Goal: Information Seeking & Learning: Find contact information

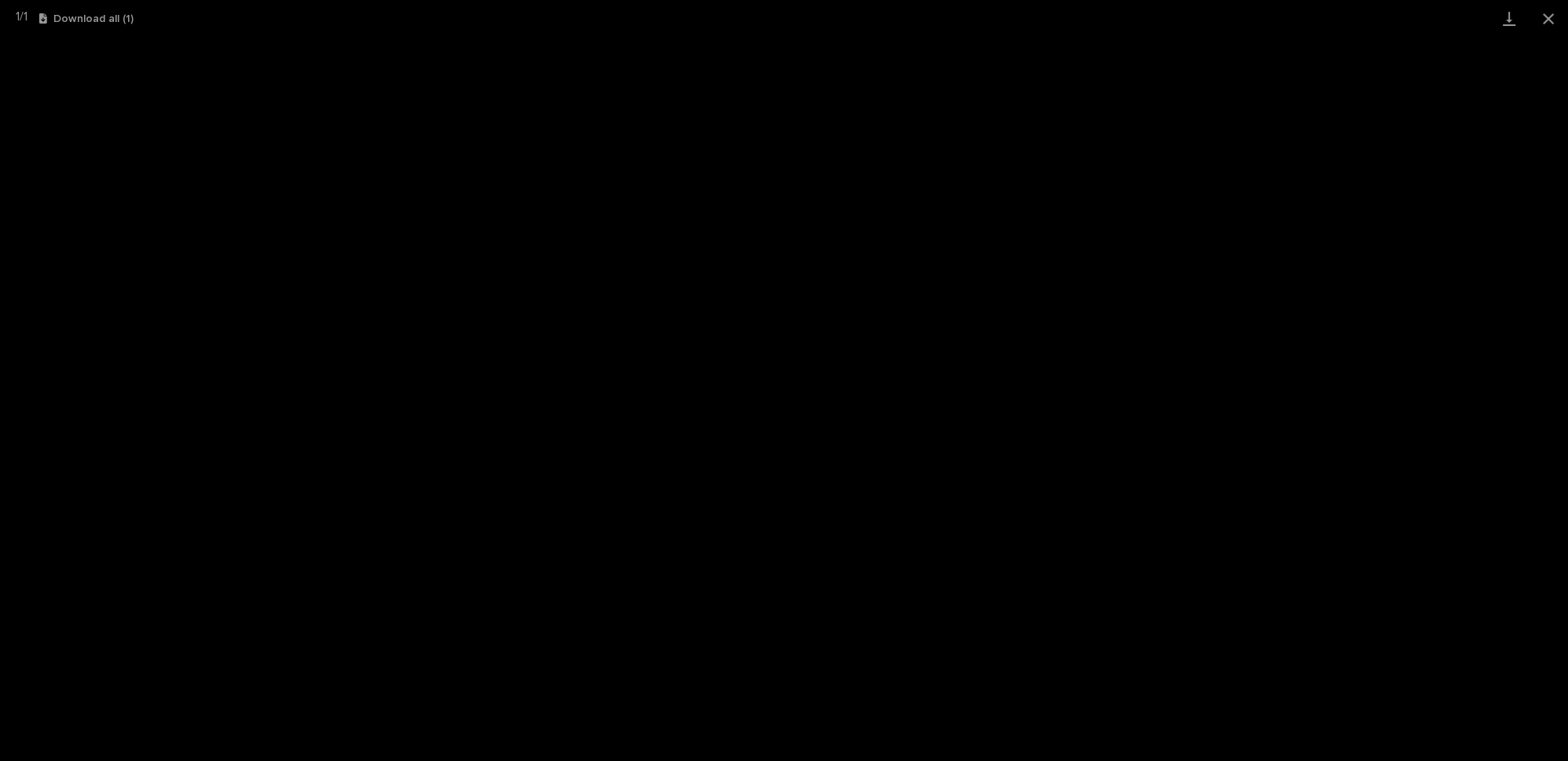
scroll to position [158, 0]
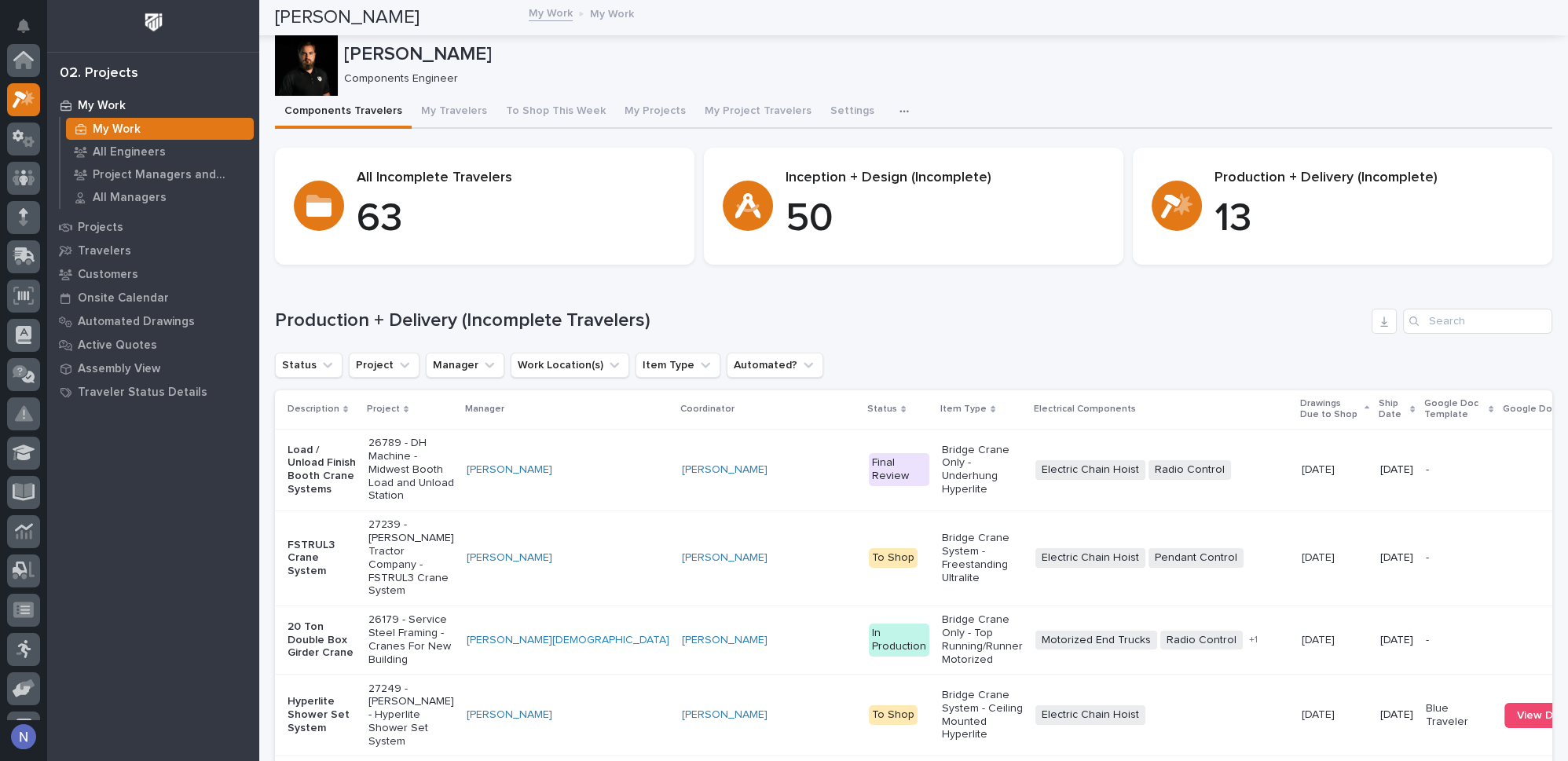
scroll to position [39, 0]
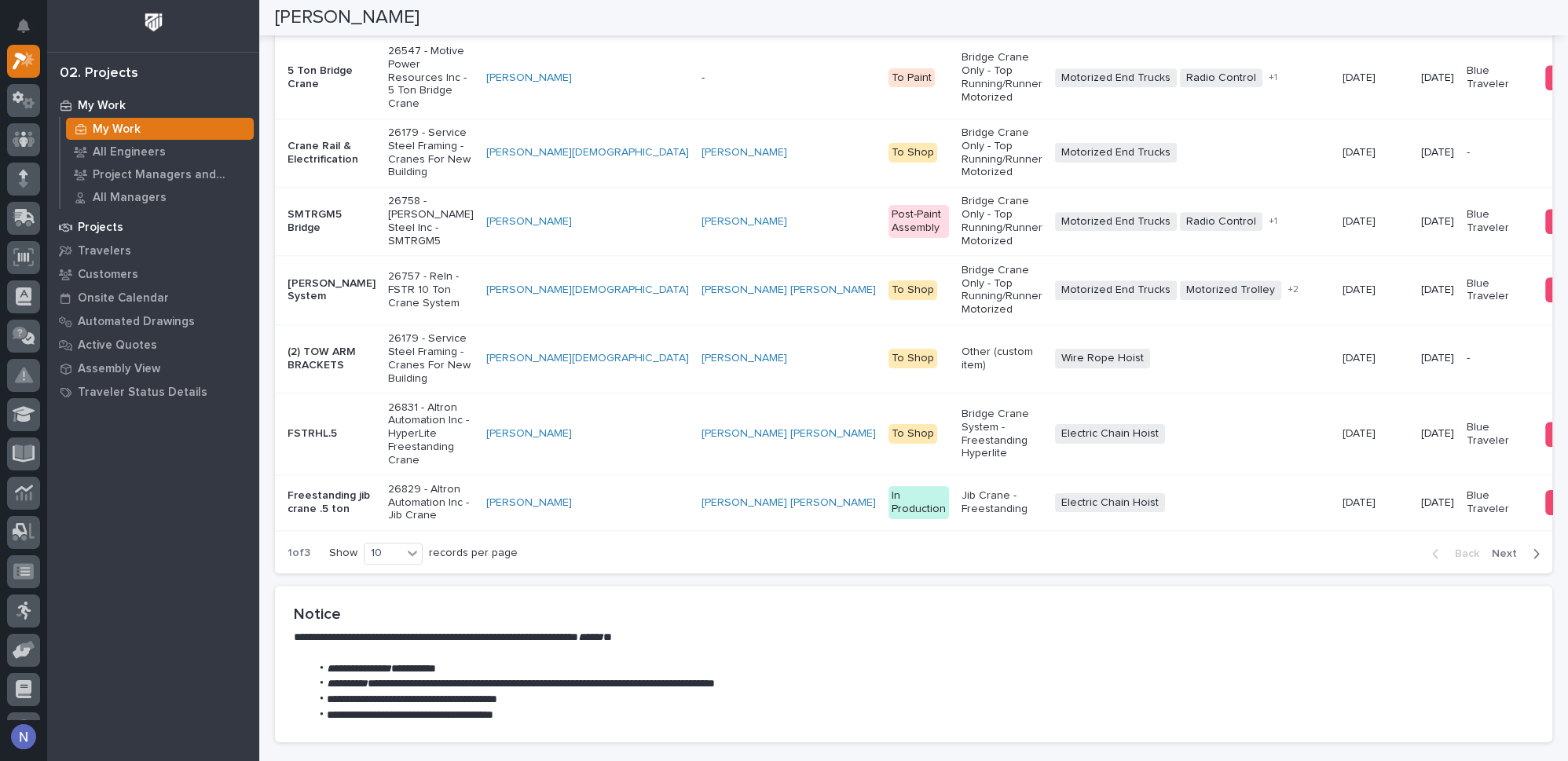
click at [122, 228] on div "Projects" at bounding box center [153, 227] width 204 height 22
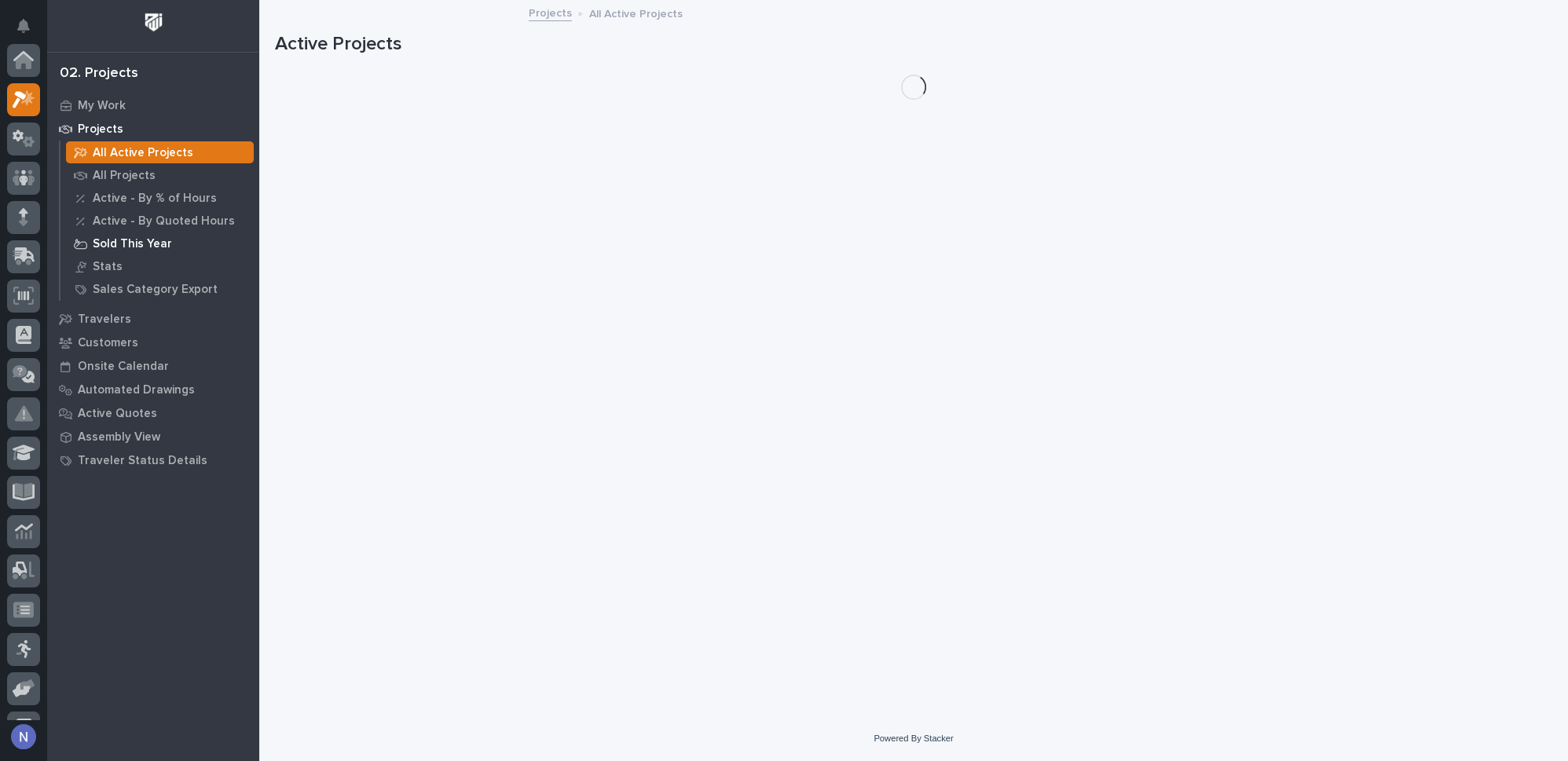
scroll to position [39, 0]
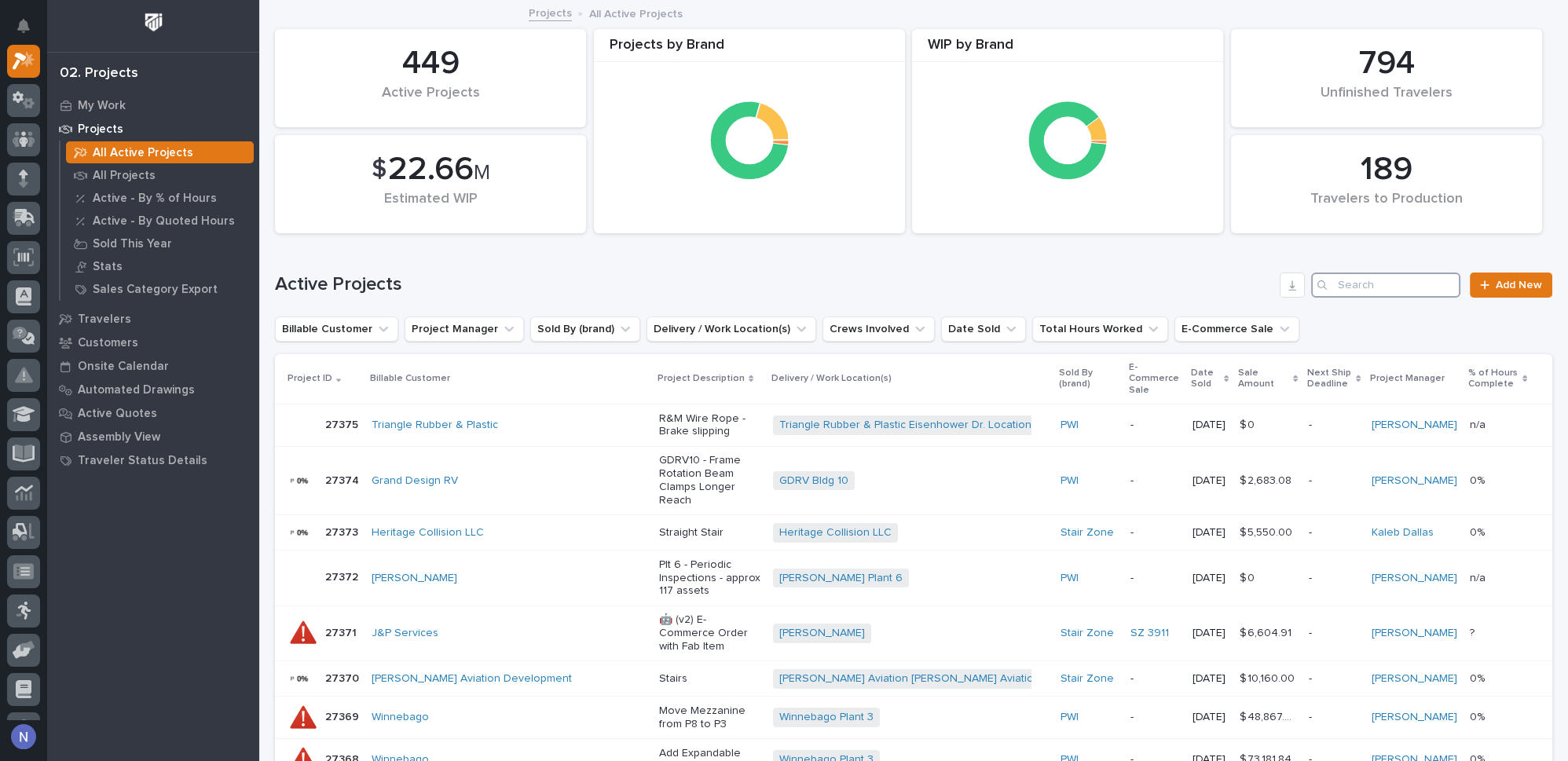
click at [1354, 281] on input "Search" at bounding box center [1386, 285] width 149 height 25
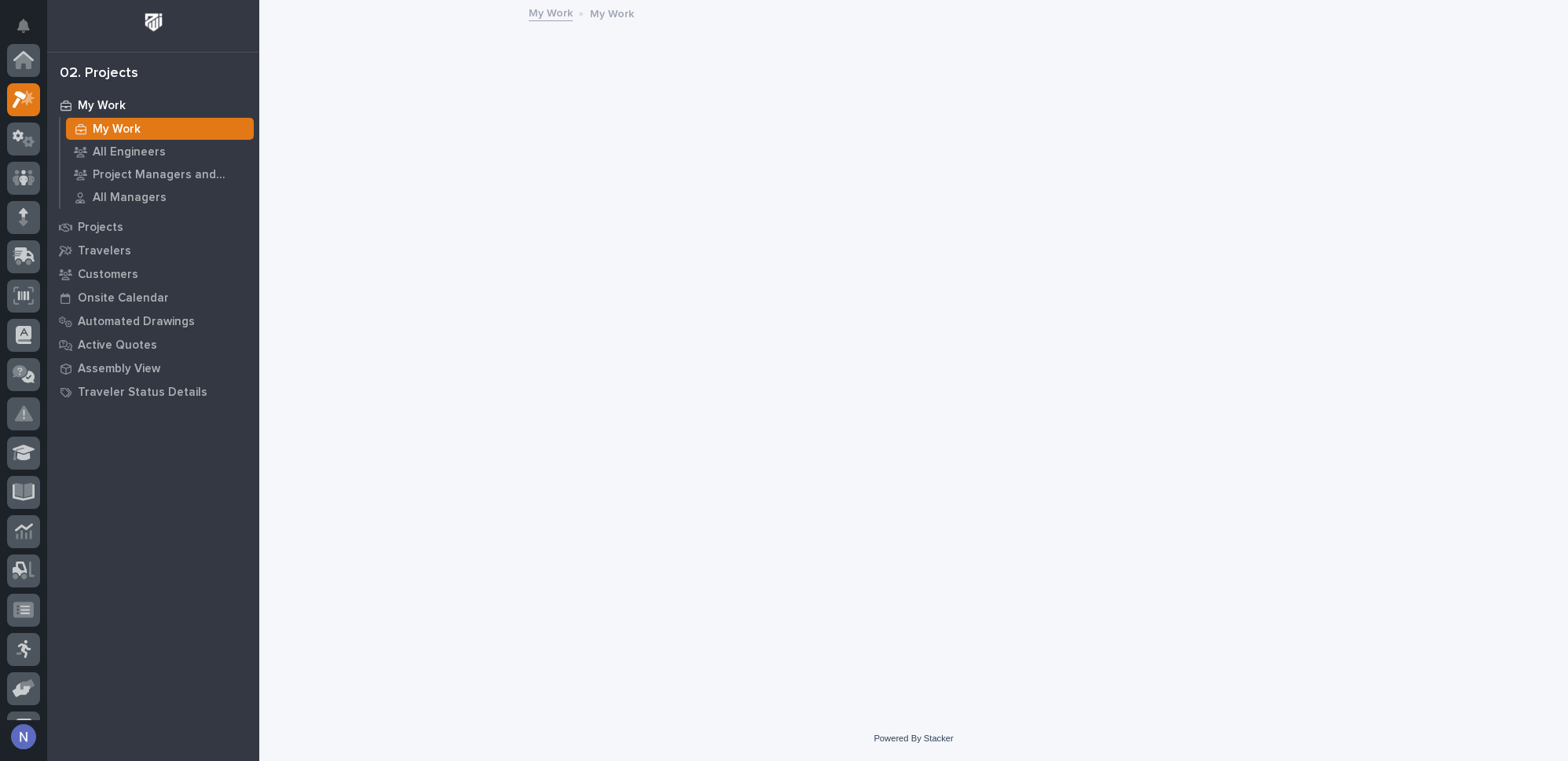
scroll to position [39, 0]
click at [31, 139] on icon at bounding box center [24, 139] width 23 height 16
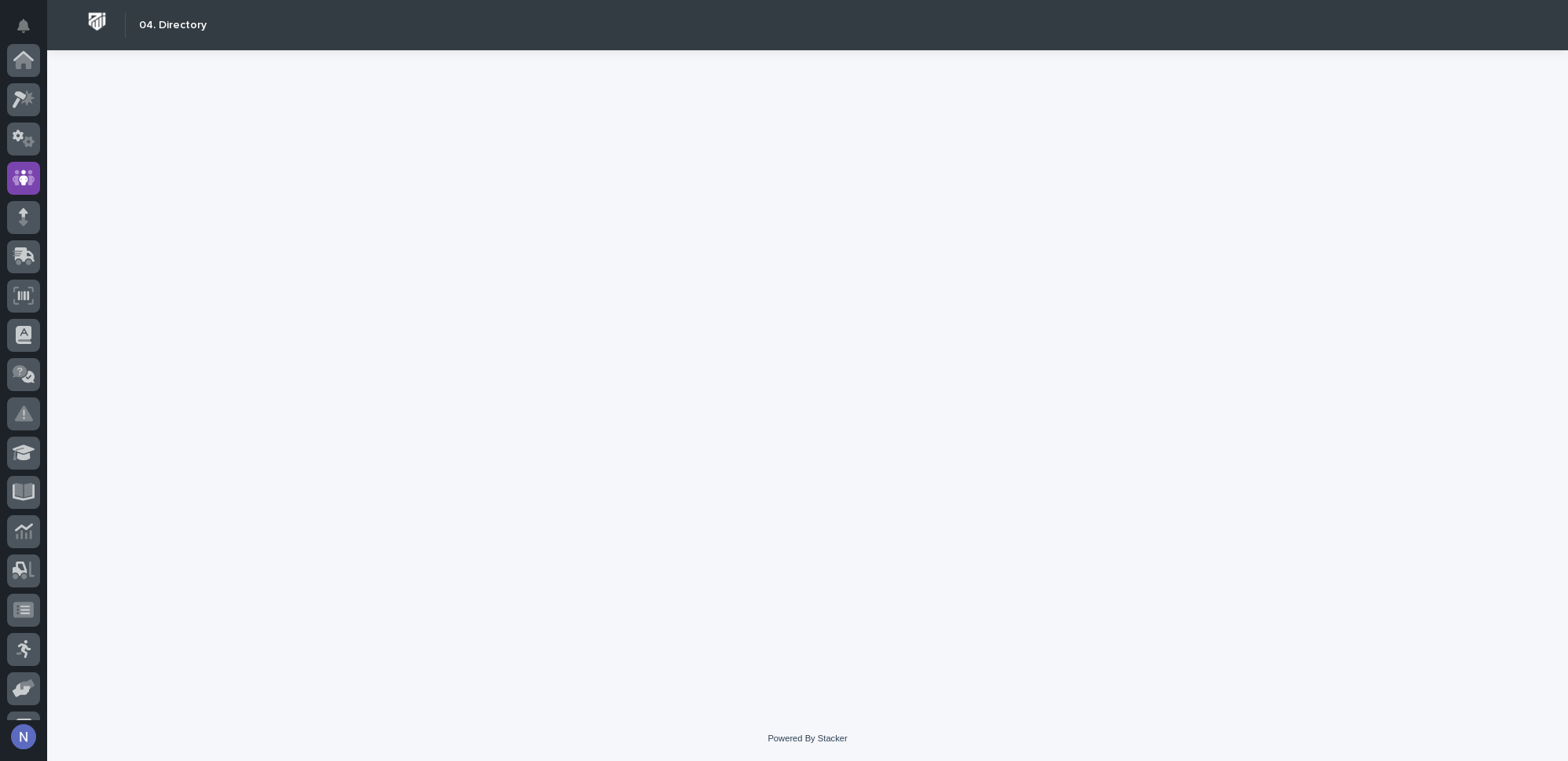
scroll to position [118, 0]
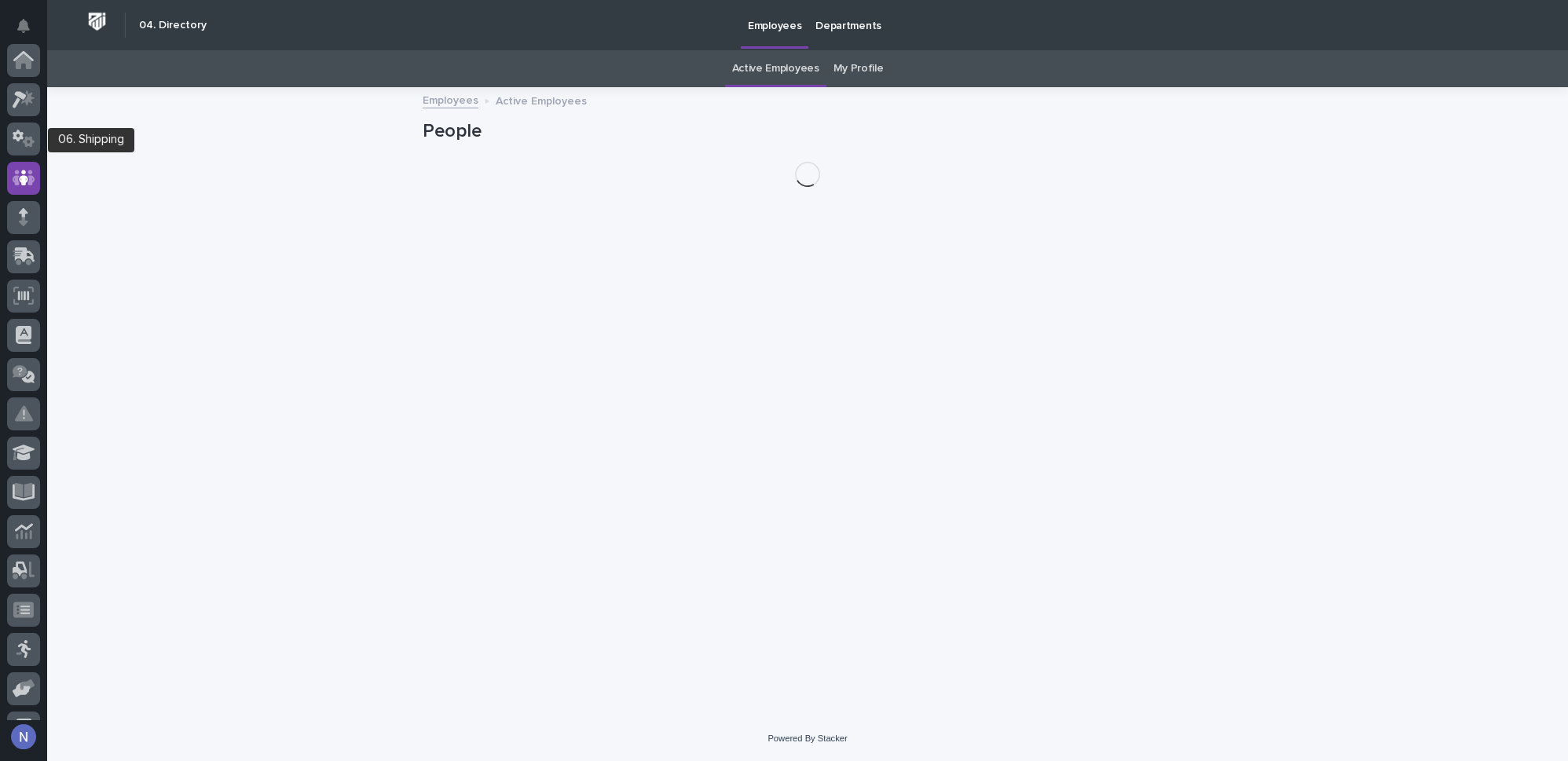
scroll to position [118, 0]
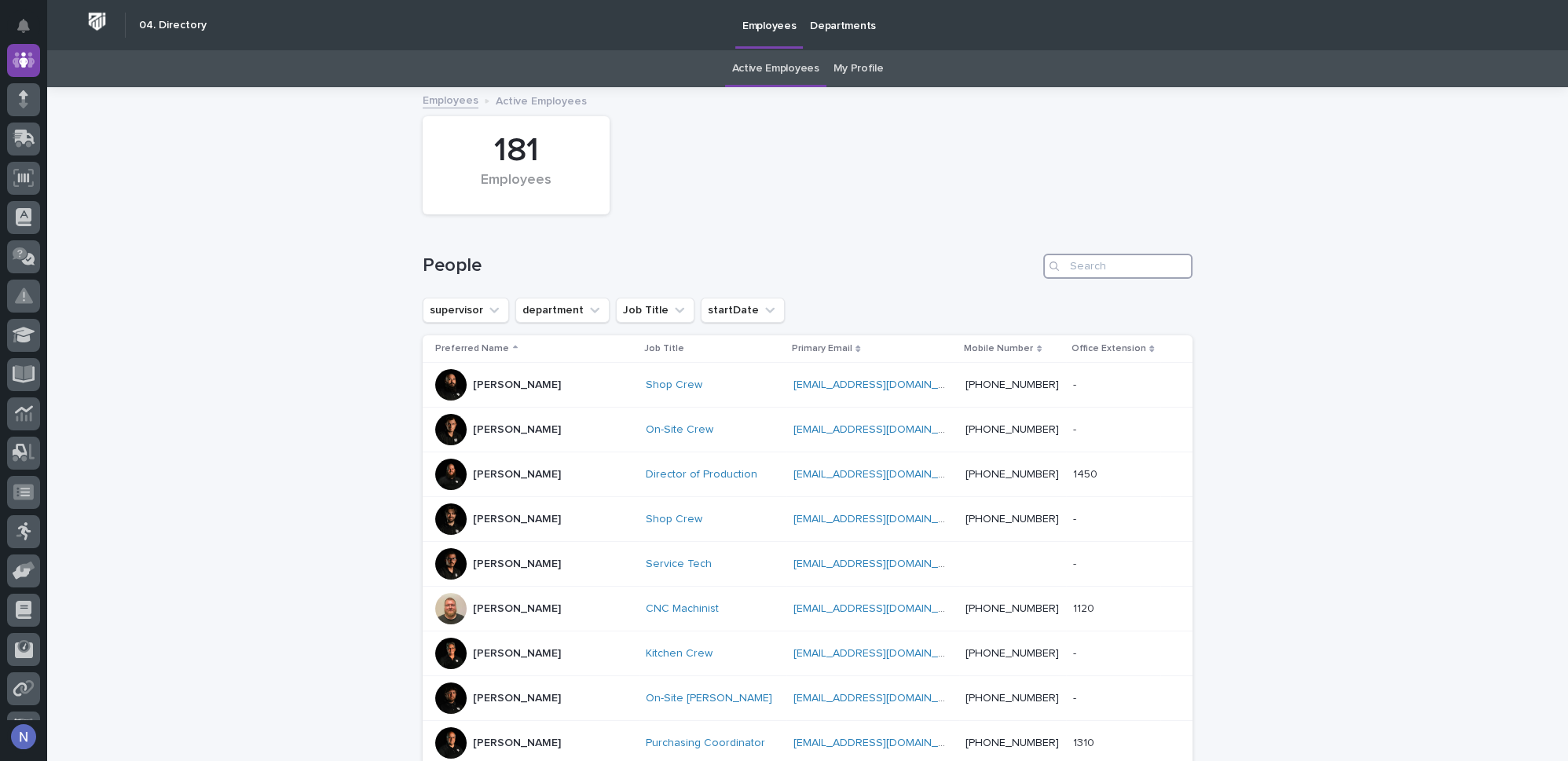
click at [1120, 270] on input "Search" at bounding box center [1117, 266] width 149 height 25
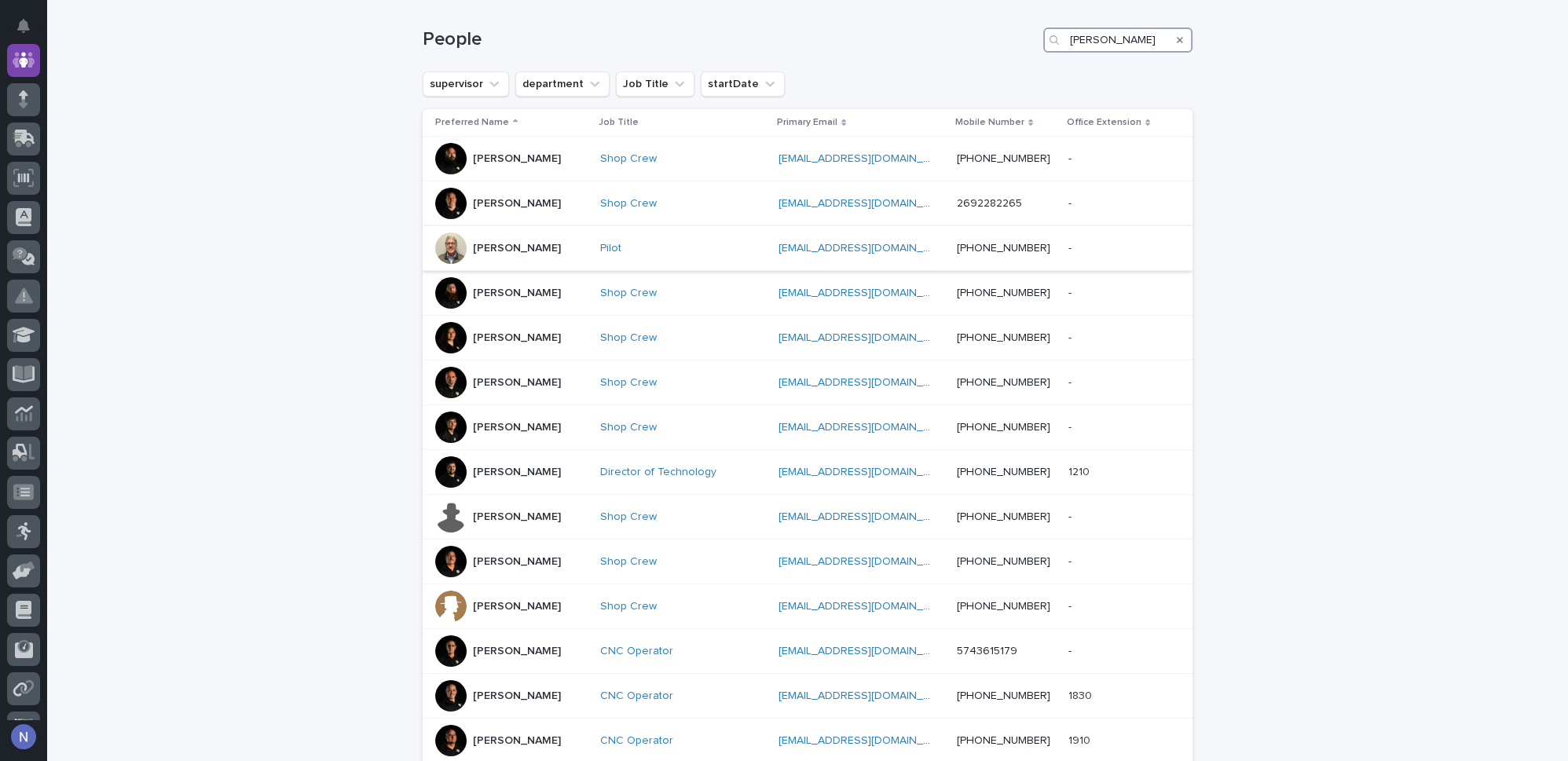
scroll to position [213, 0]
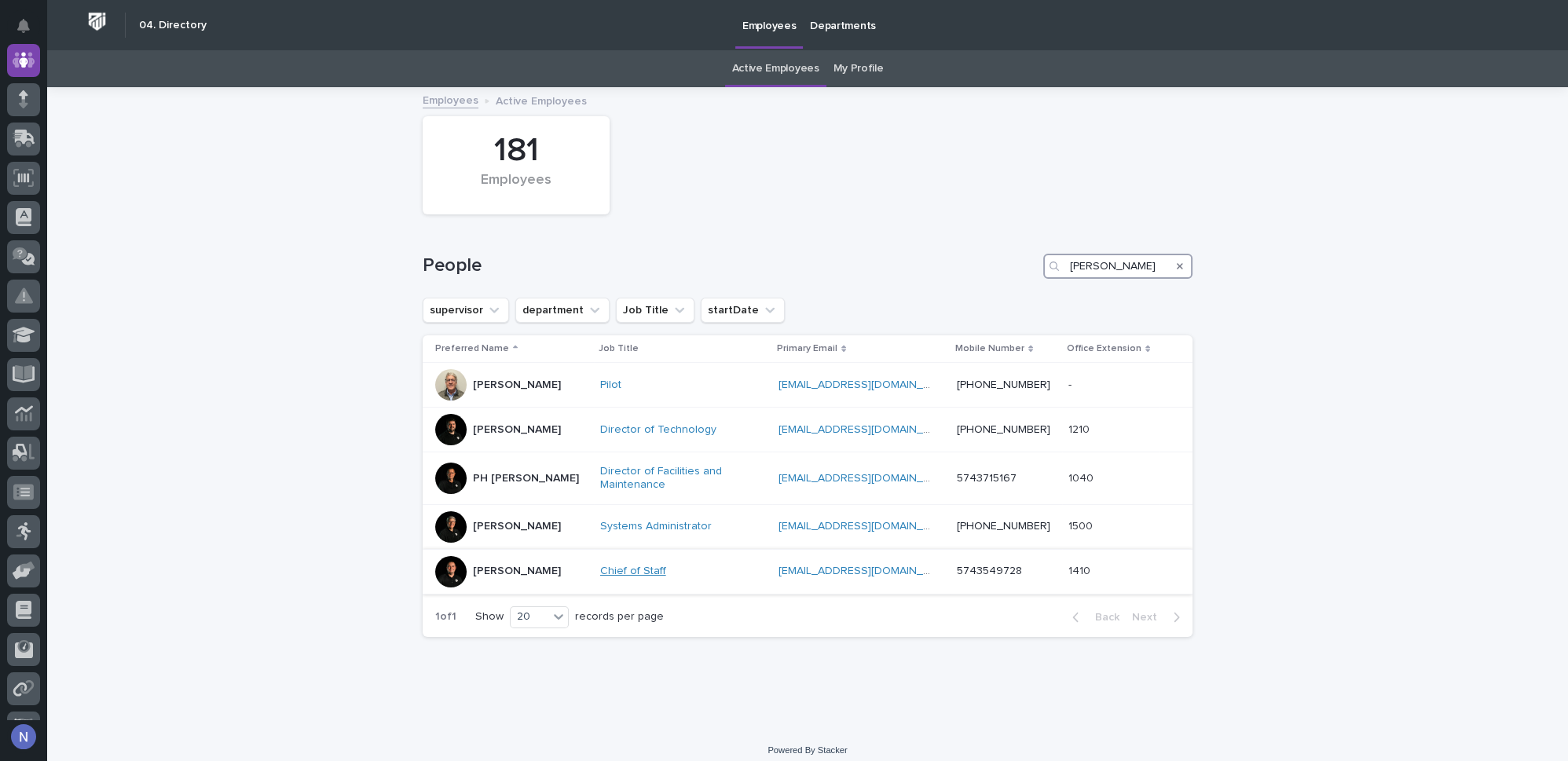
type input "trevor k"
click at [600, 566] on link "Chief of Staff" at bounding box center [633, 571] width 66 height 13
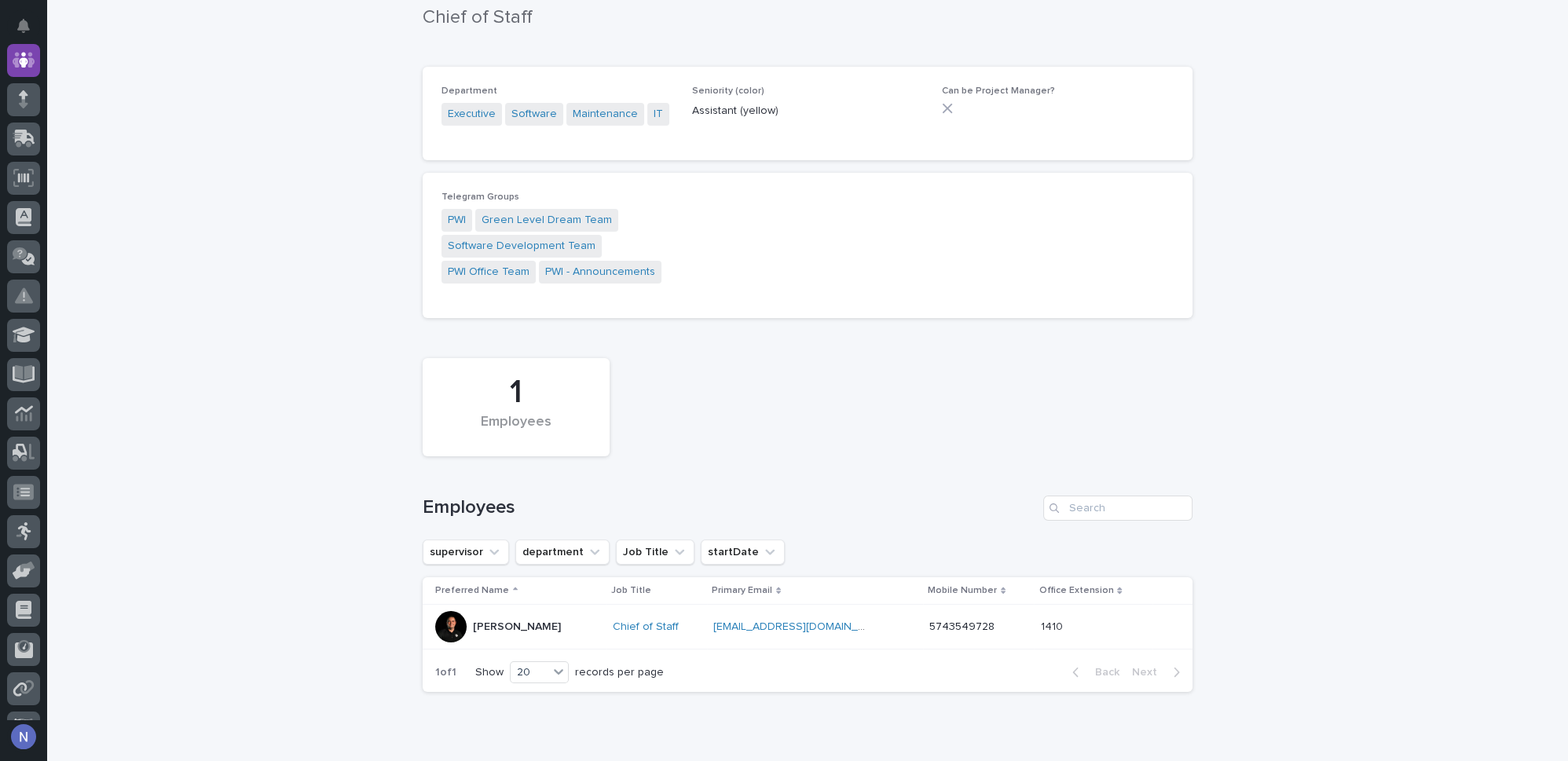
scroll to position [92, 0]
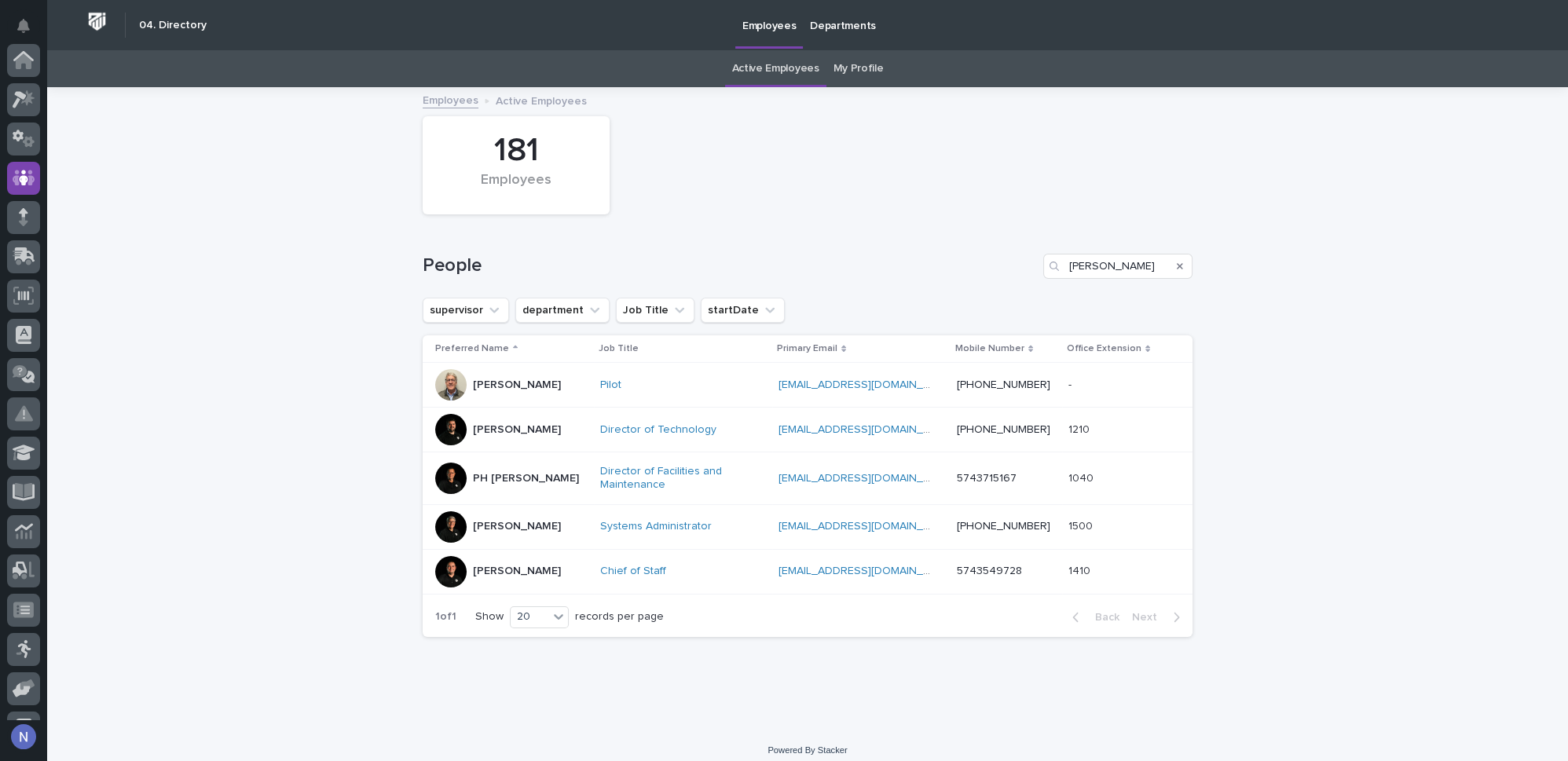
scroll to position [118, 0]
click at [665, 567] on div "Chief of Staff" at bounding box center [679, 571] width 158 height 13
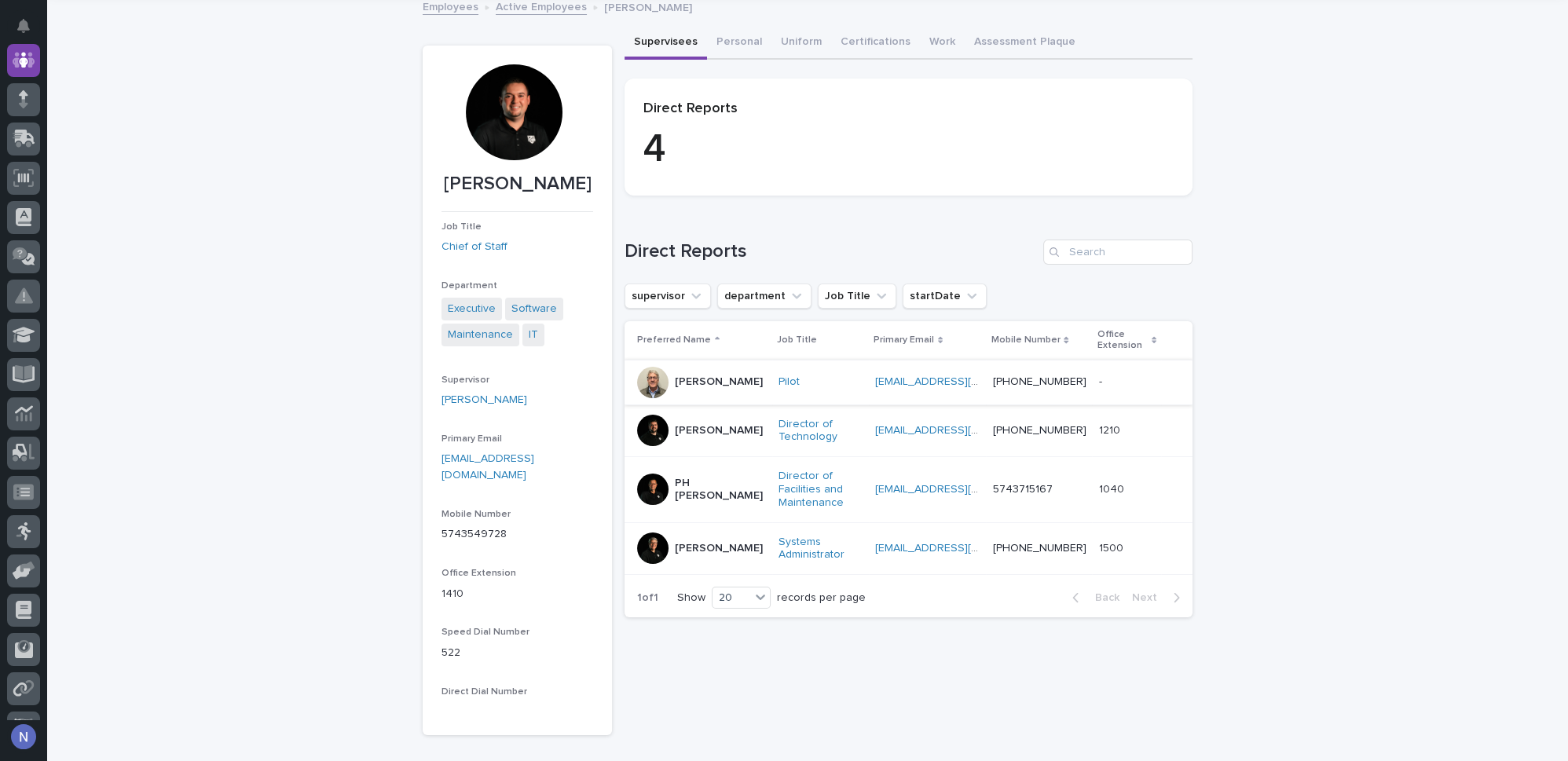
scroll to position [119, 0]
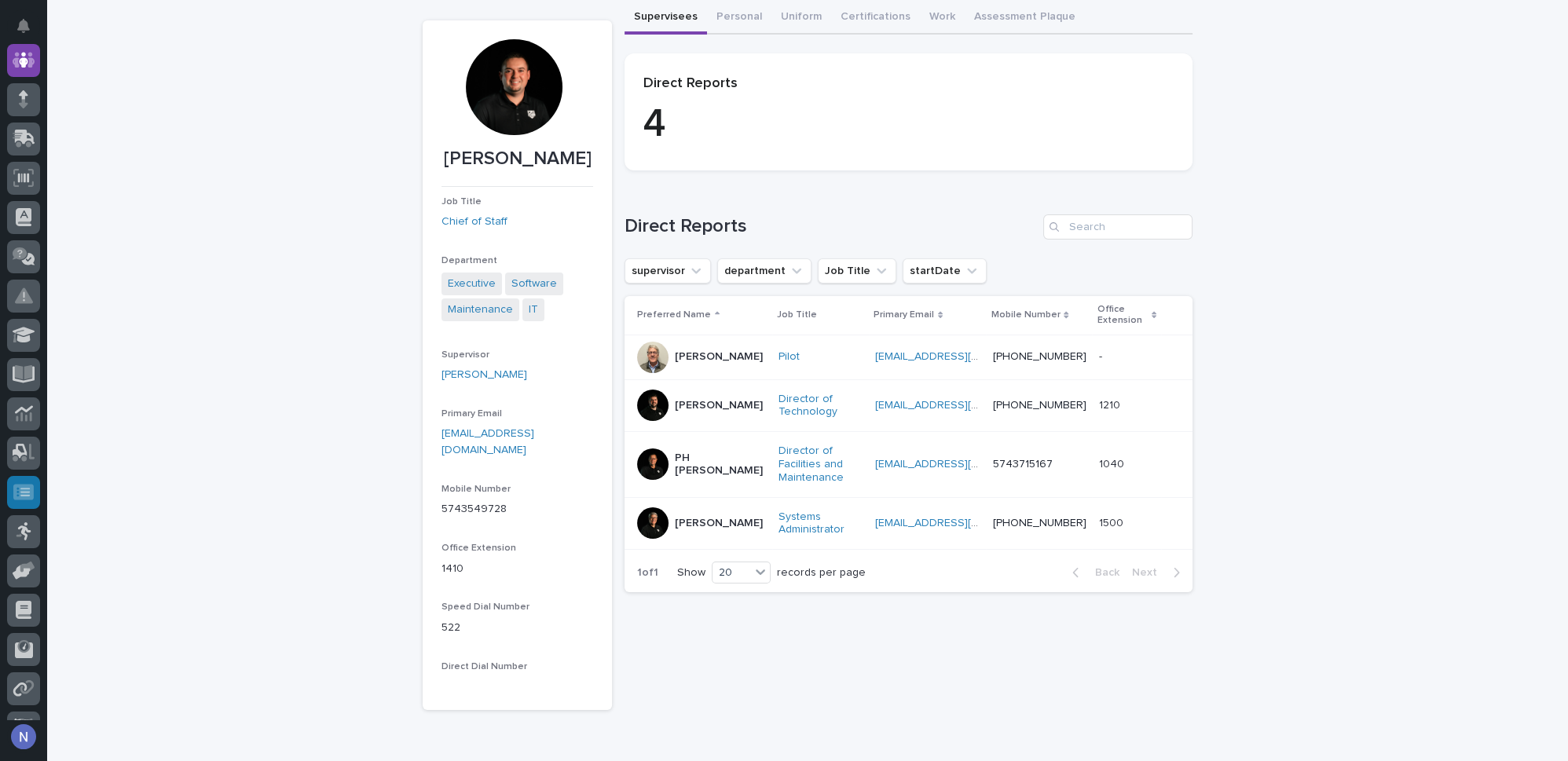
drag, startPoint x: 670, startPoint y: 582, endPoint x: 28, endPoint y: 507, distance: 646.4
click at [579, 582] on div "Trevor Klotz Job Title Chief of Staff Department Executive Software Maintenance…" at bounding box center [807, 356] width 770 height 709
click at [1103, 222] on input "Search" at bounding box center [1117, 227] width 149 height 25
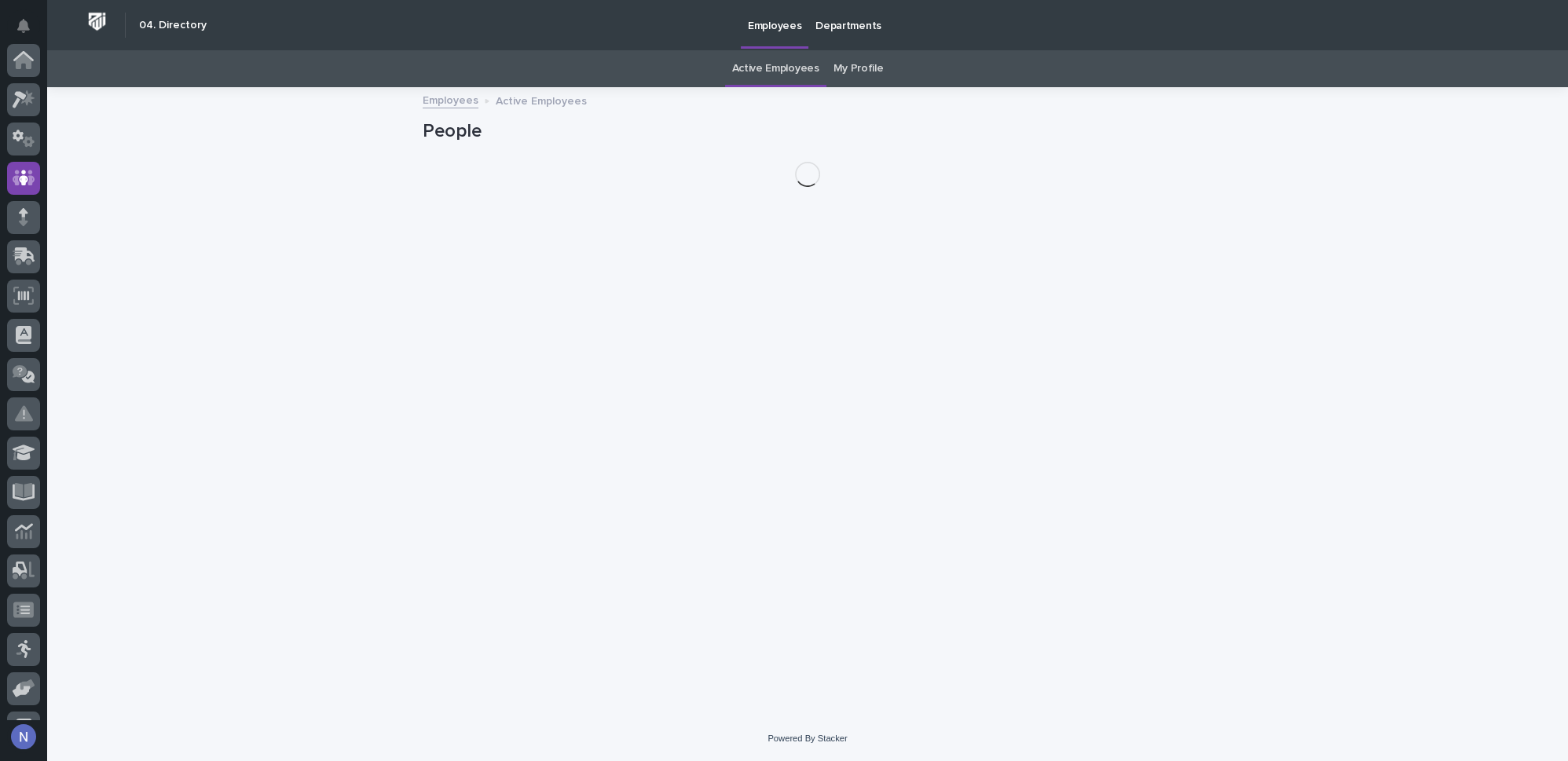
scroll to position [118, 0]
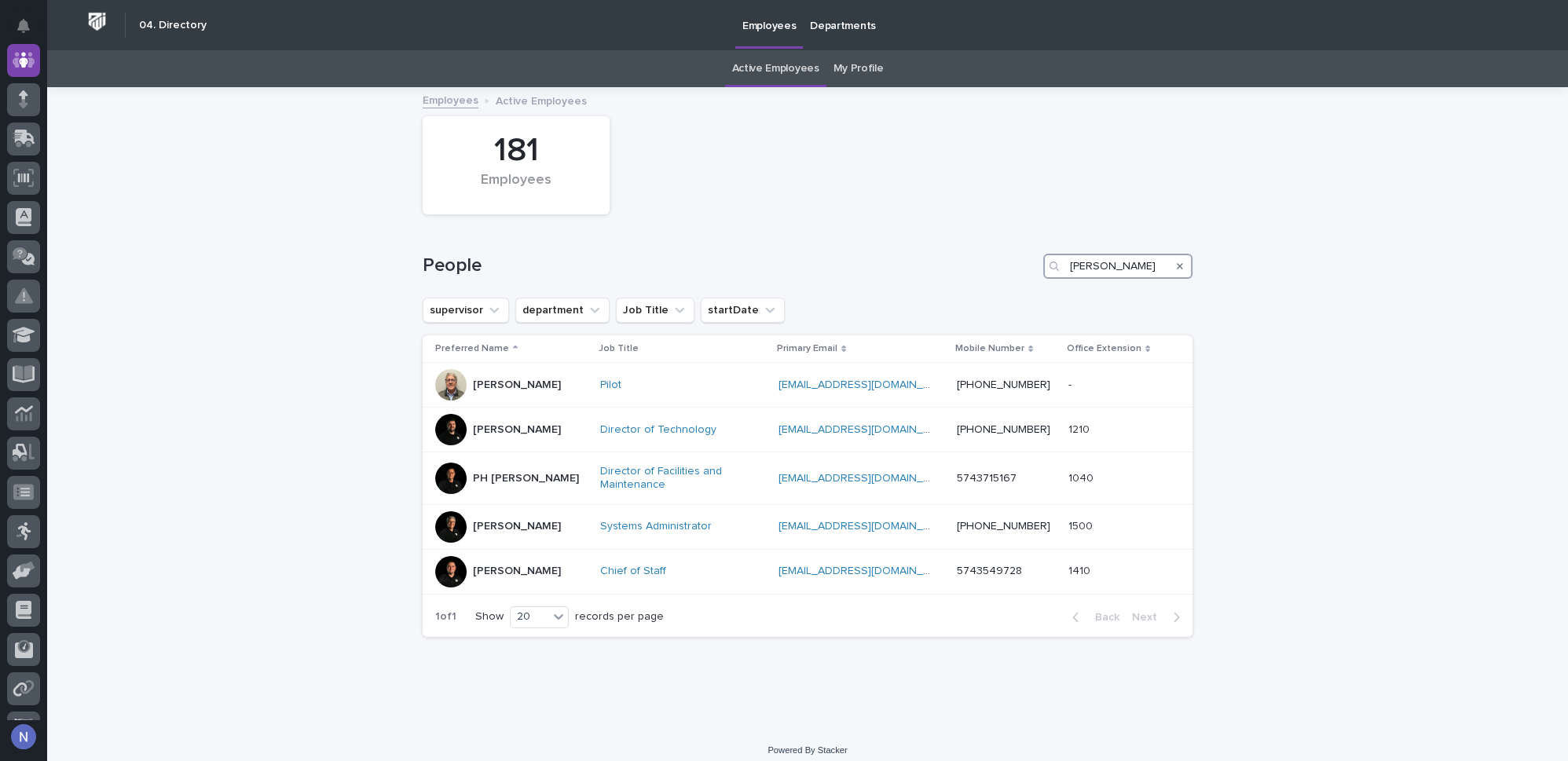
drag, startPoint x: 1113, startPoint y: 272, endPoint x: 1032, endPoint y: 273, distance: 81.0
click at [1032, 273] on div "People trevor k" at bounding box center [807, 266] width 770 height 25
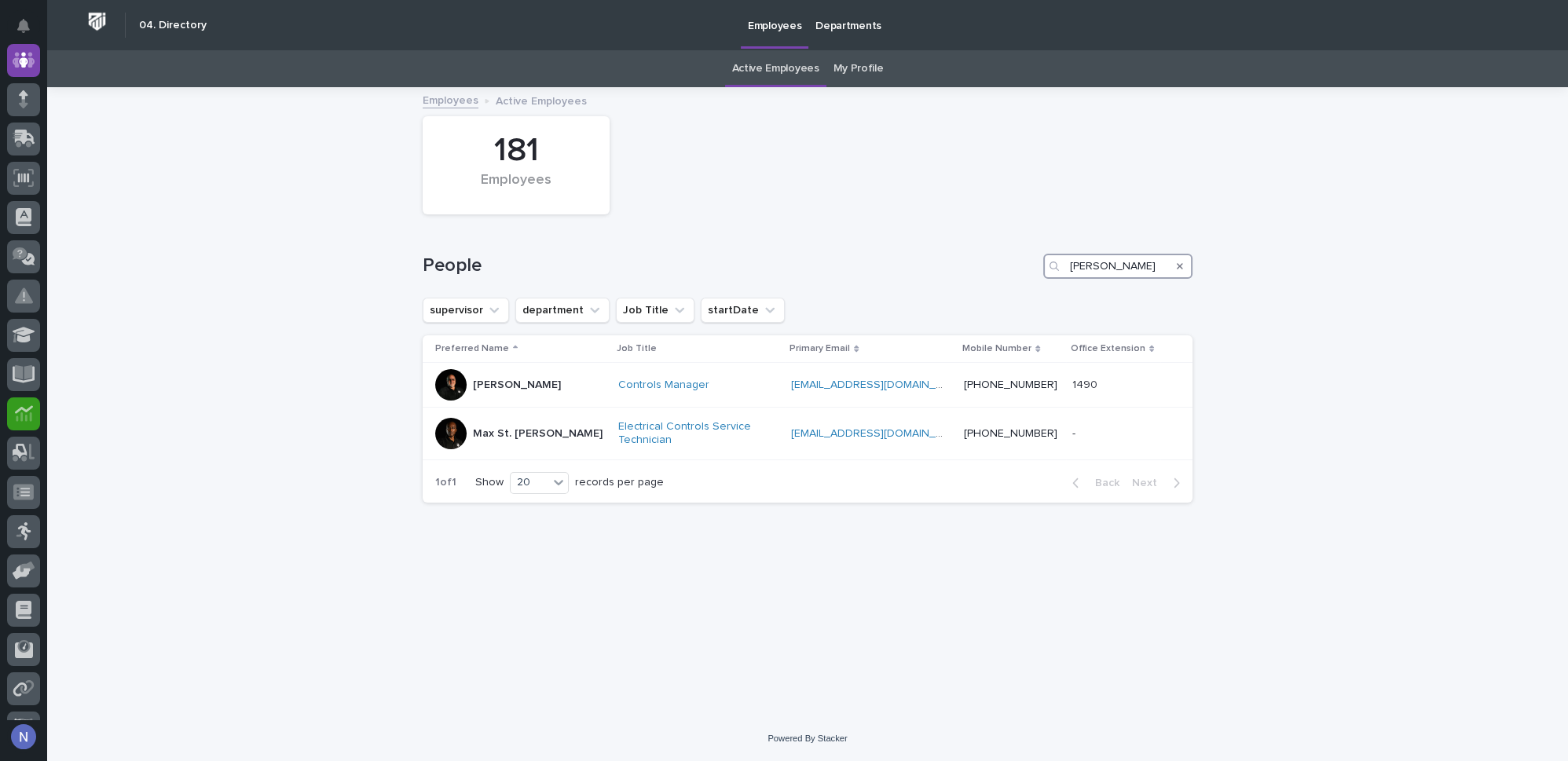
type input "charlie h"
click at [646, 383] on link "Controls Manager" at bounding box center [663, 385] width 91 height 13
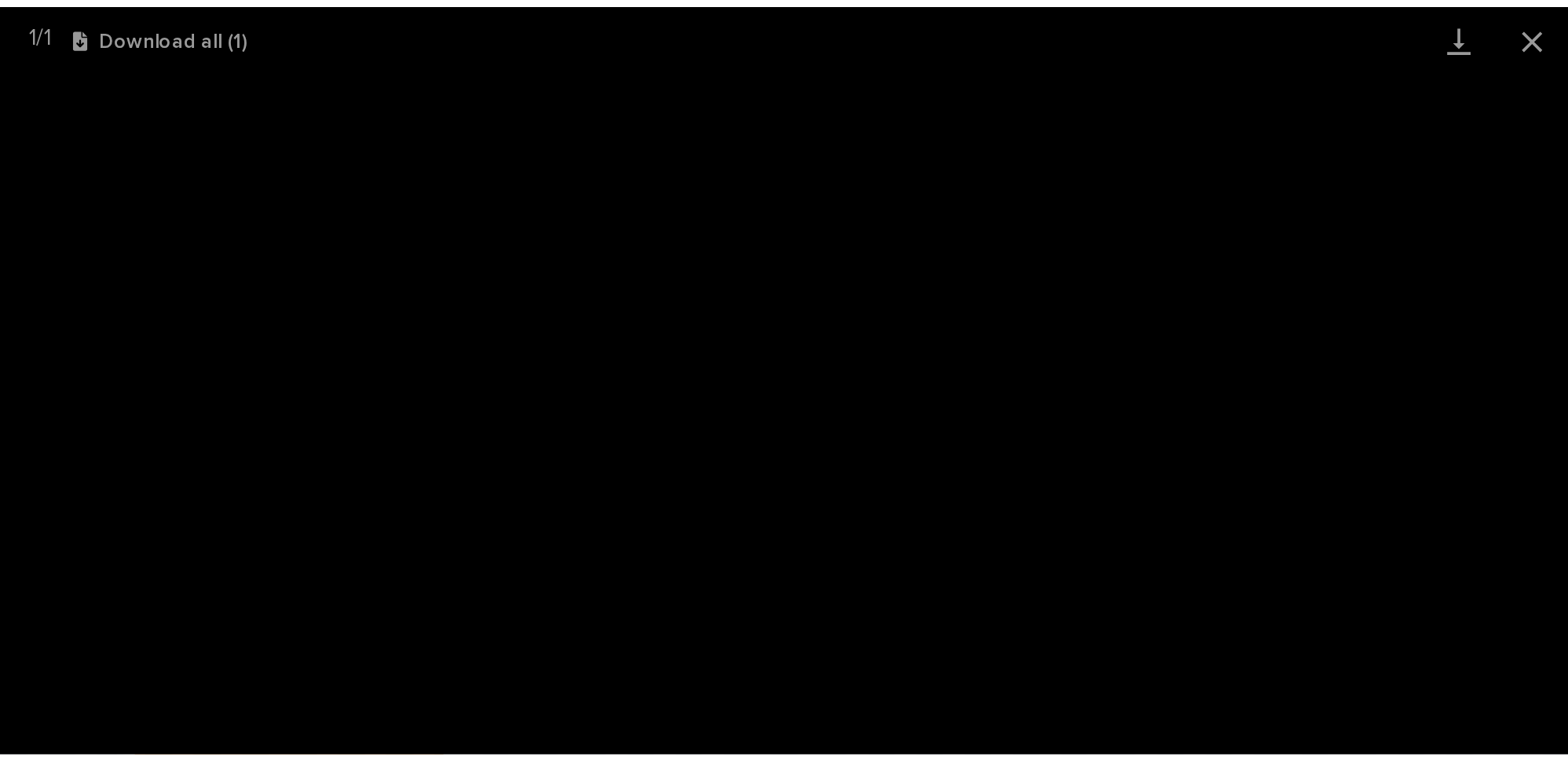
scroll to position [905, 0]
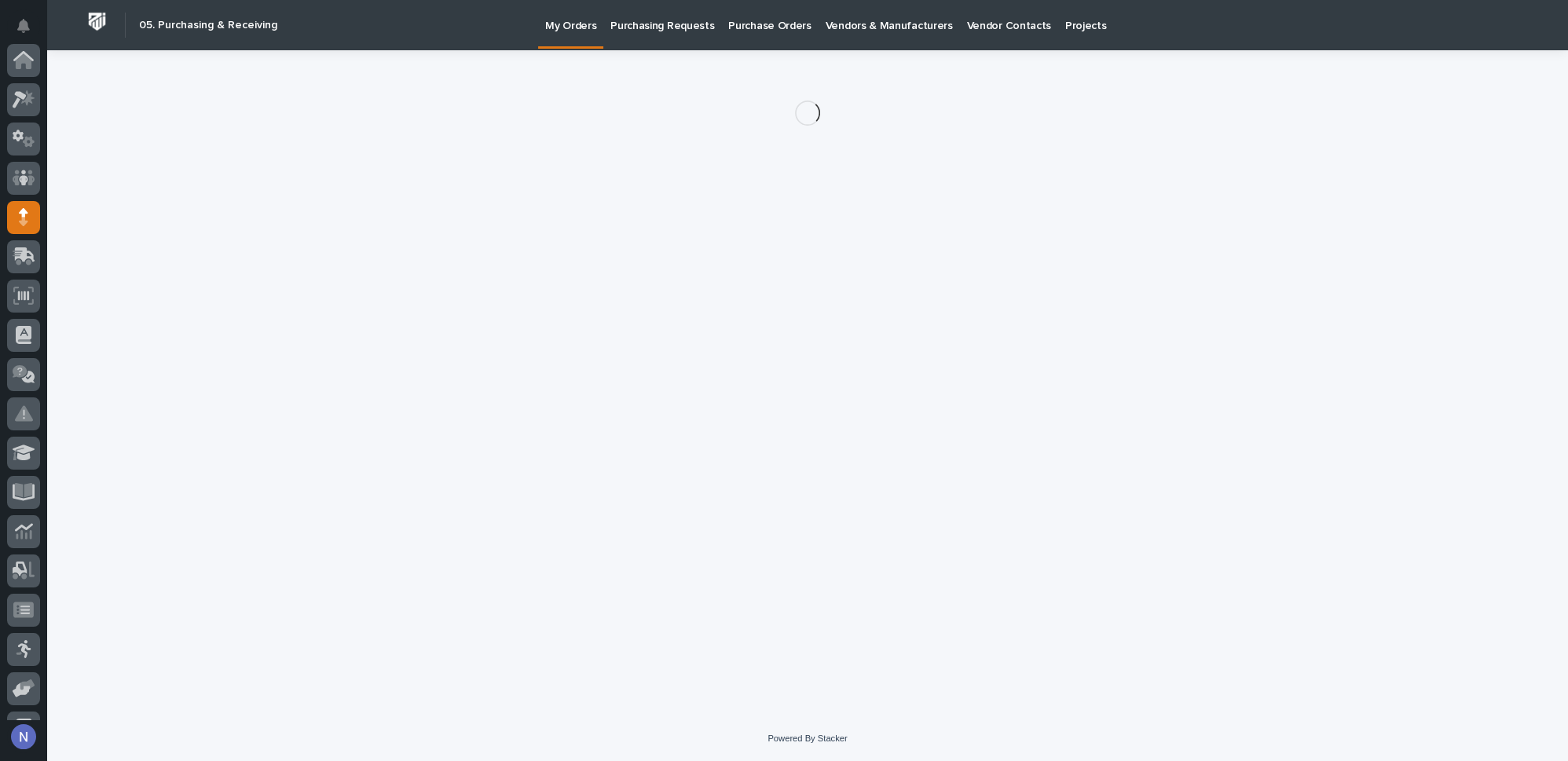
scroll to position [158, 0]
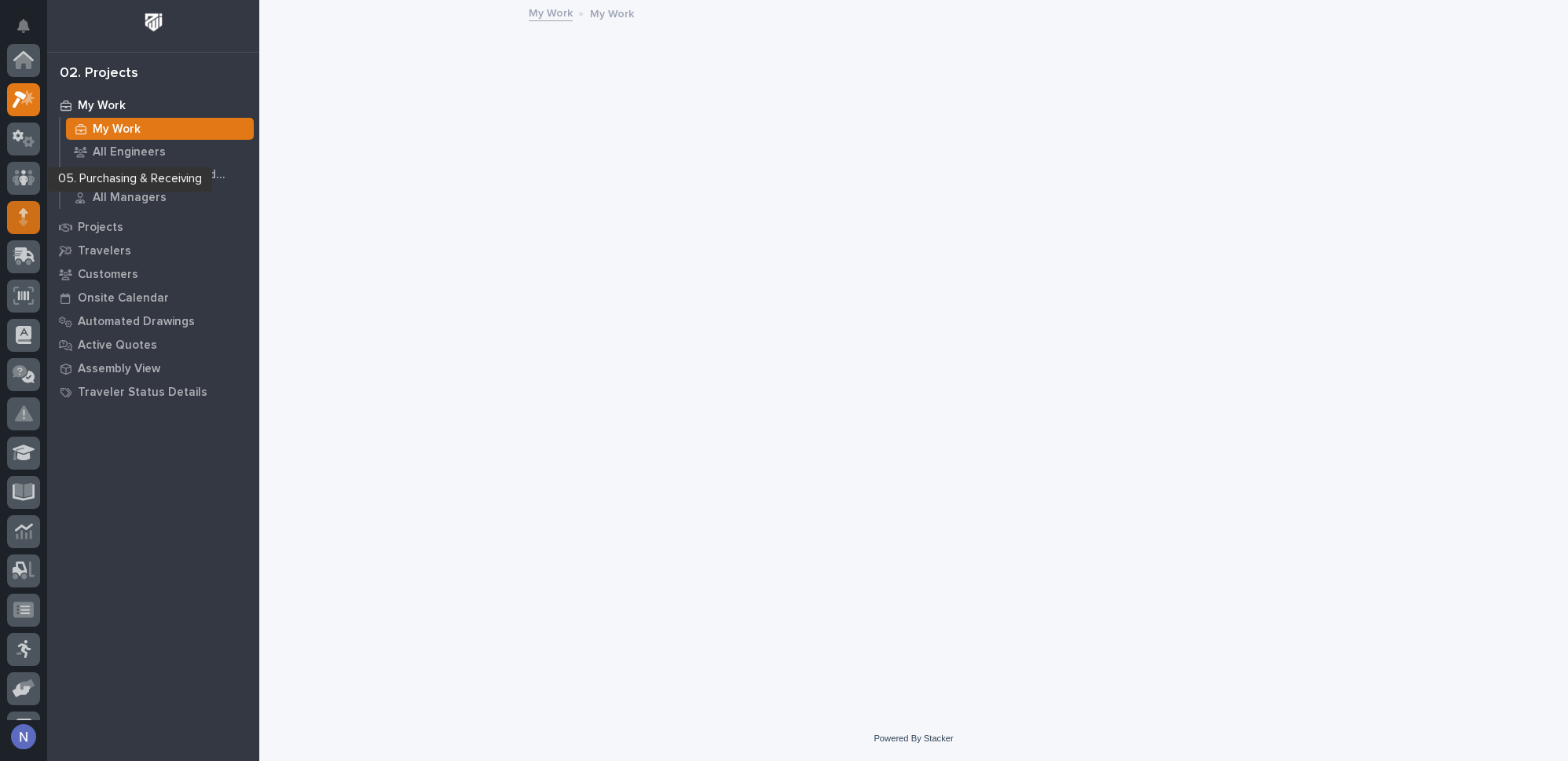
scroll to position [39, 0]
click at [26, 177] on icon at bounding box center [24, 178] width 9 height 18
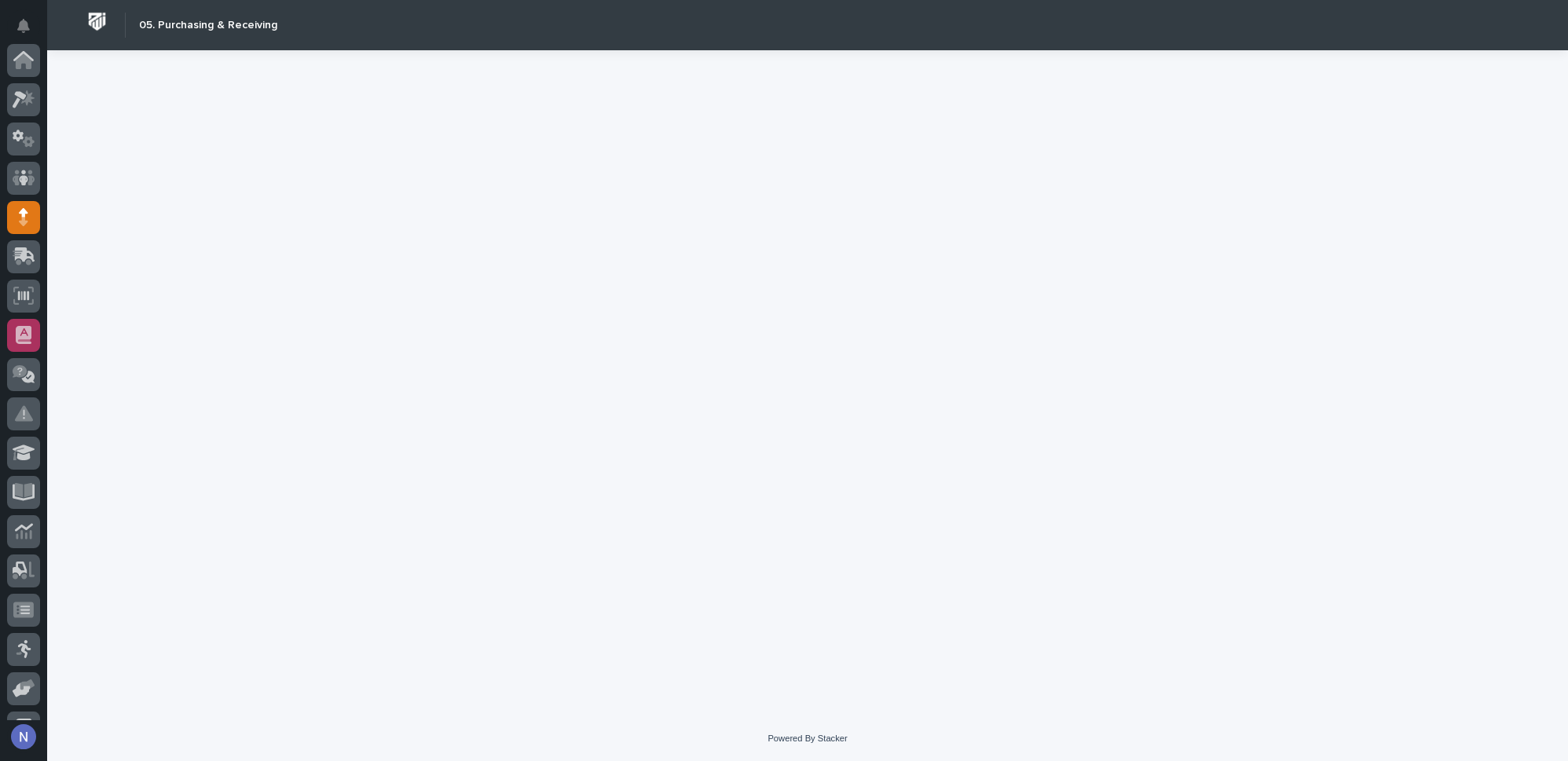
scroll to position [158, 0]
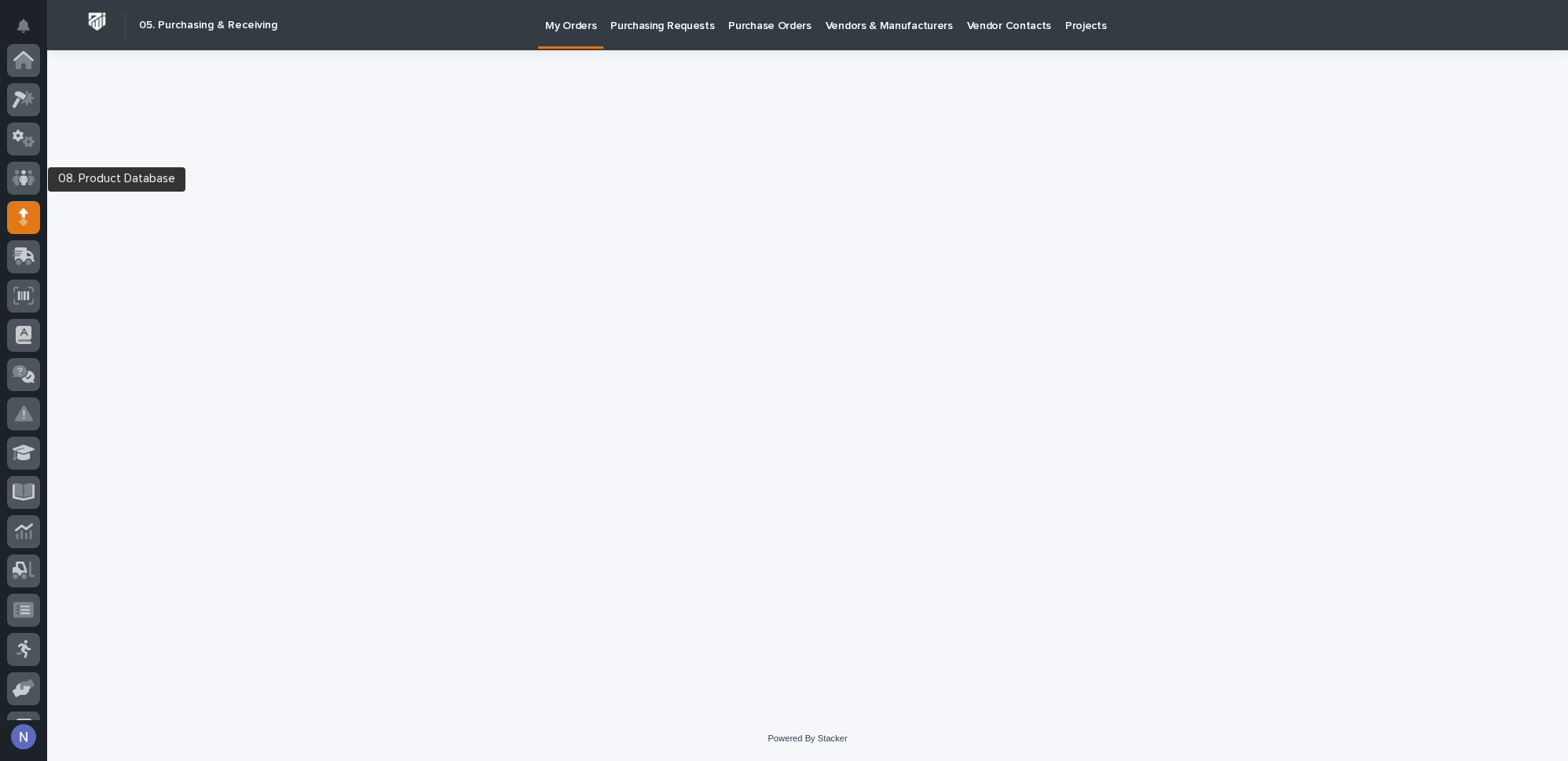
scroll to position [158, 0]
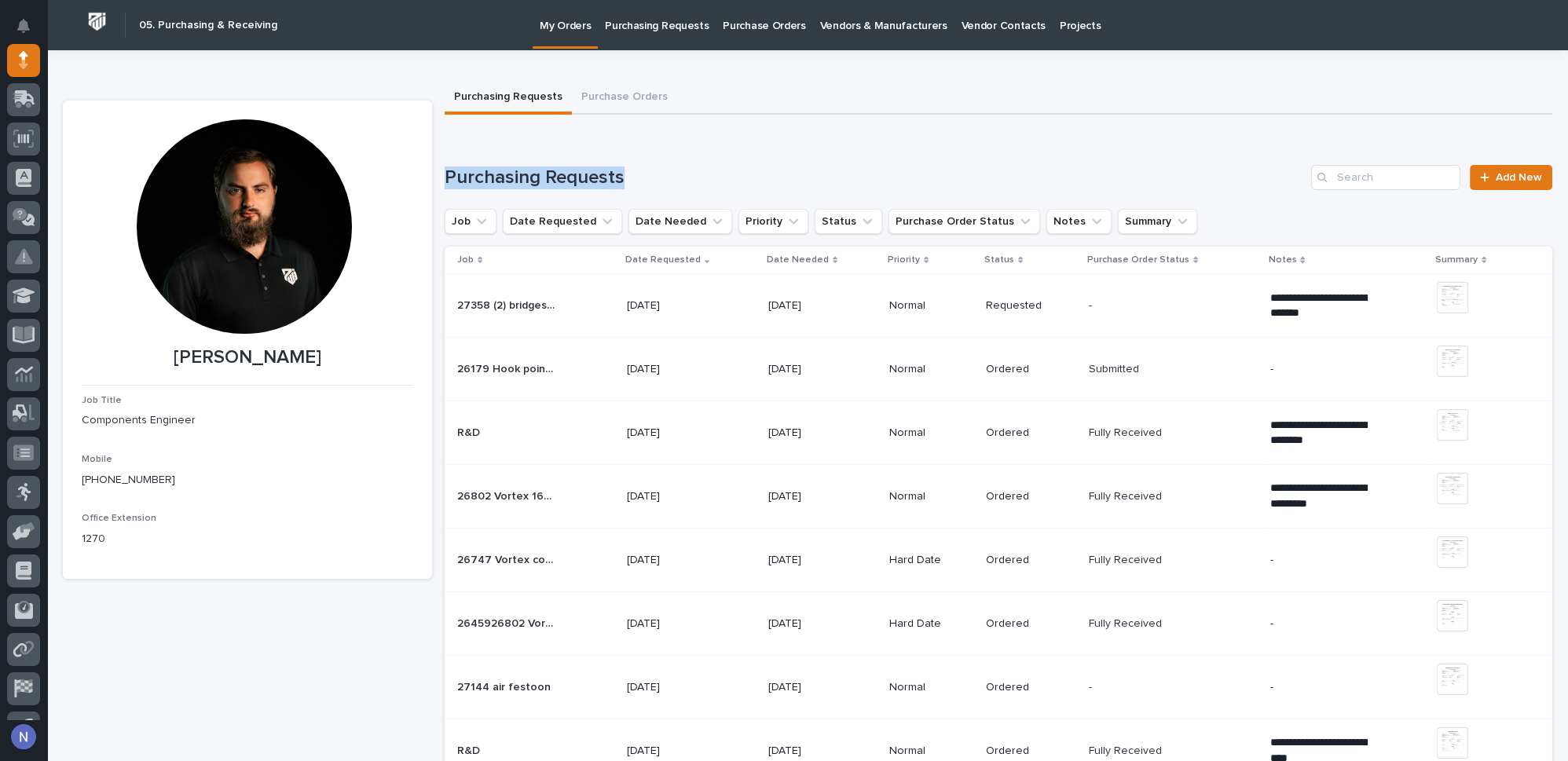
drag, startPoint x: 618, startPoint y: 180, endPoint x: 444, endPoint y: 180, distance: 174.0
click at [445, 180] on h1 "Purchasing Requests" at bounding box center [875, 177] width 860 height 23
copy h1 "Purchasing Requests"
